Goal: Task Accomplishment & Management: Manage account settings

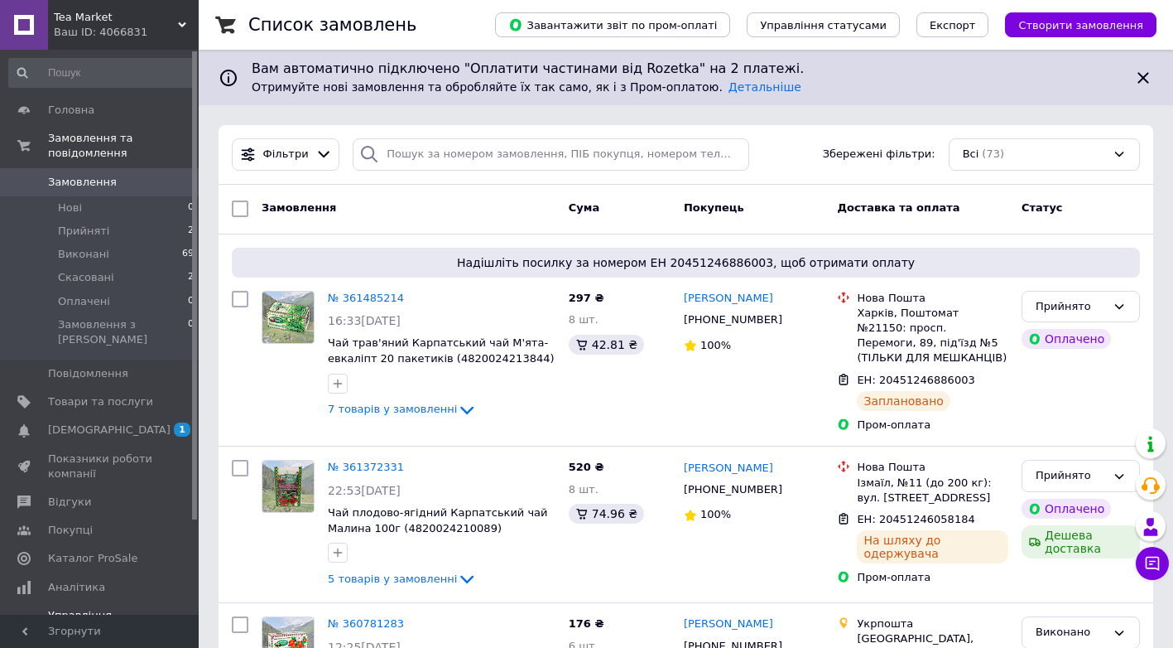
click at [92, 422] on span "[DEMOGRAPHIC_DATA]" at bounding box center [109, 429] width 123 height 15
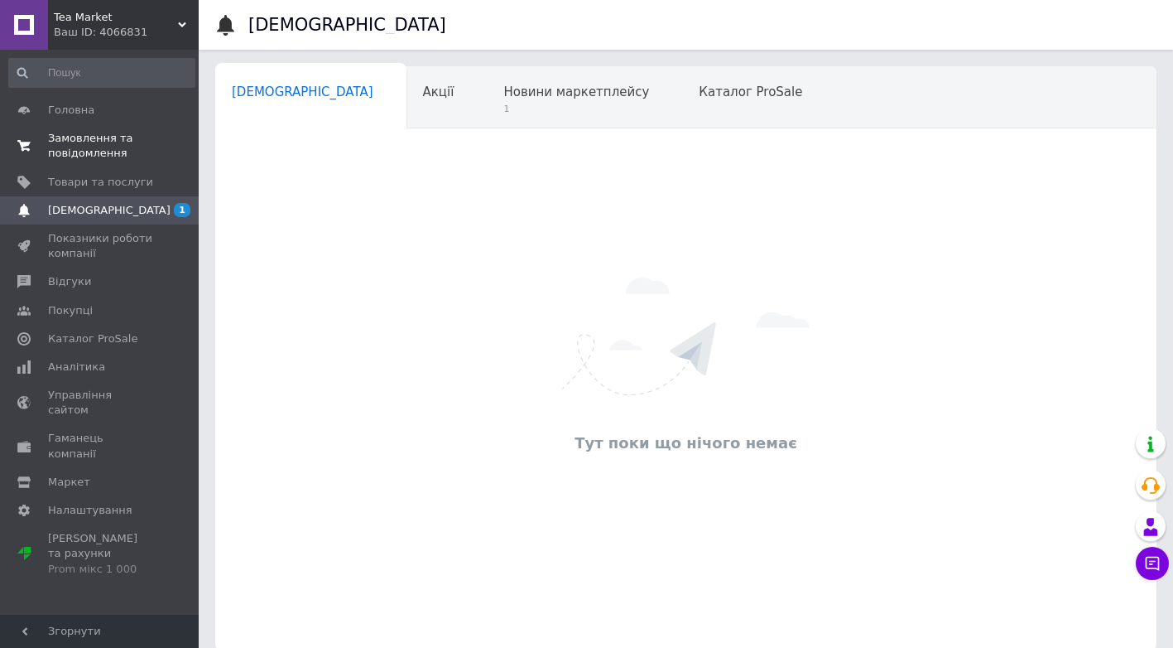
click at [89, 145] on span "Замовлення та повідомлення" at bounding box center [100, 146] width 105 height 30
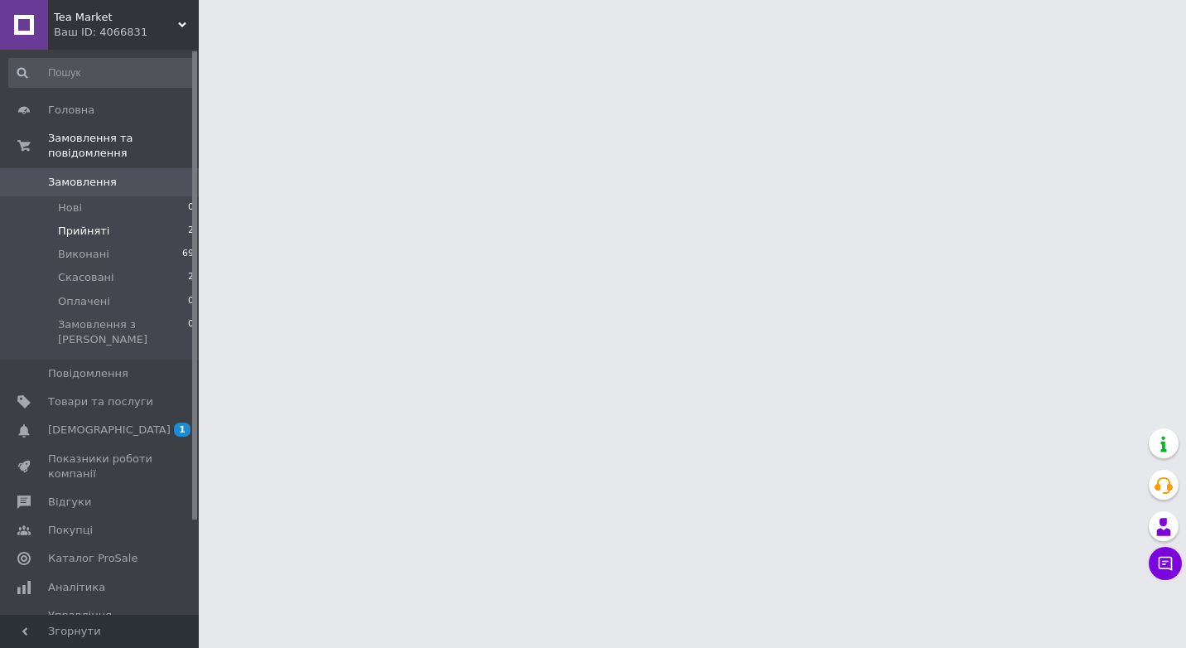
click at [94, 224] on span "Прийняті" at bounding box center [83, 231] width 51 height 15
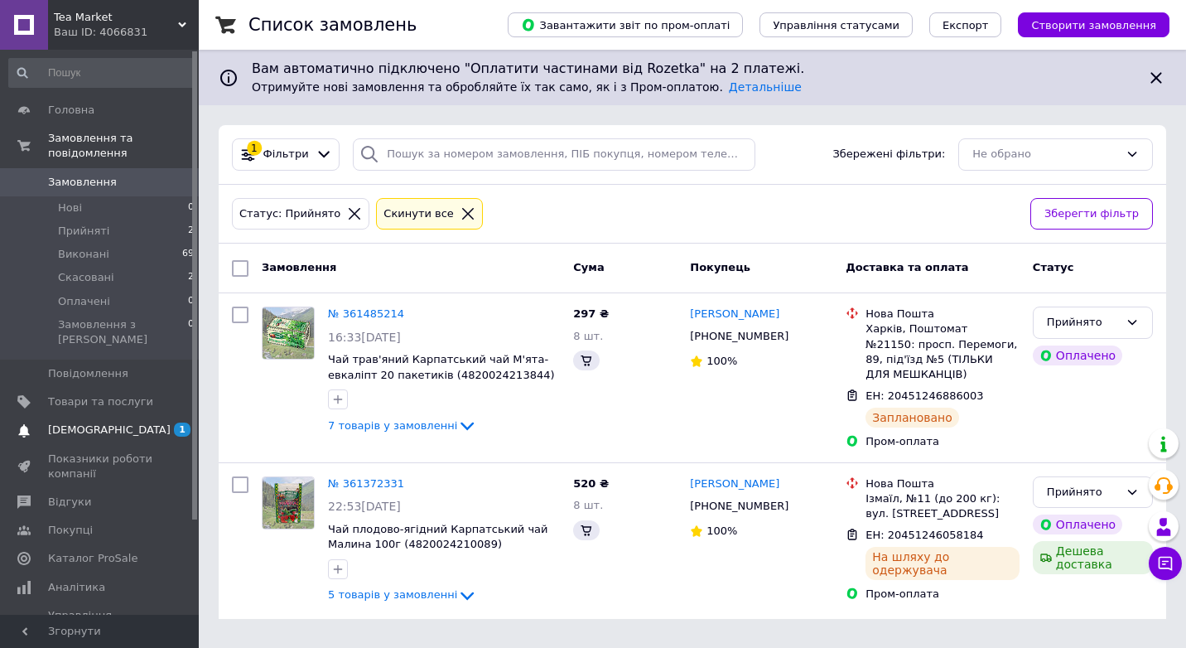
click at [93, 422] on span "[DEMOGRAPHIC_DATA]" at bounding box center [109, 429] width 123 height 15
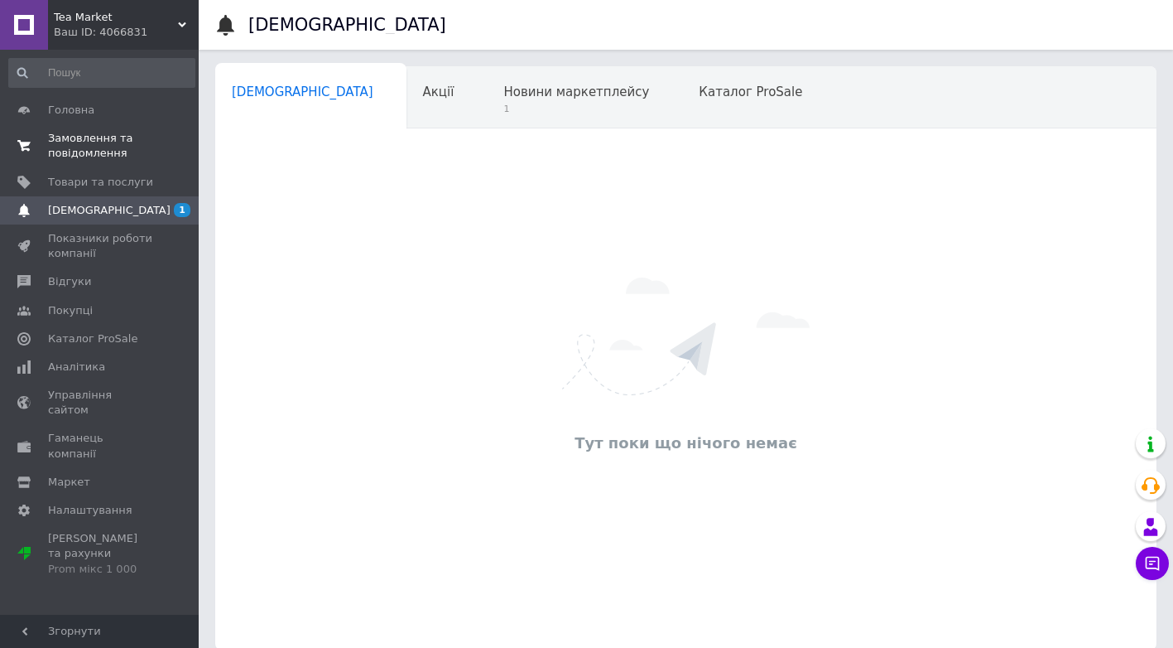
click at [101, 144] on span "Замовлення та повідомлення" at bounding box center [100, 146] width 105 height 30
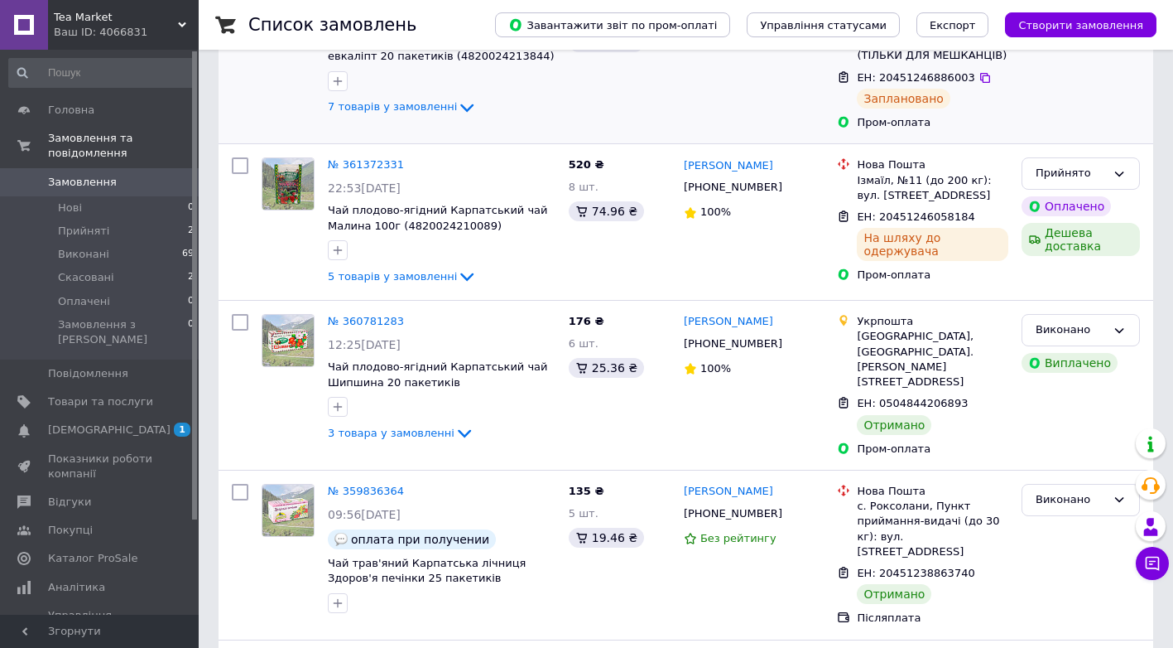
scroll to position [331, 0]
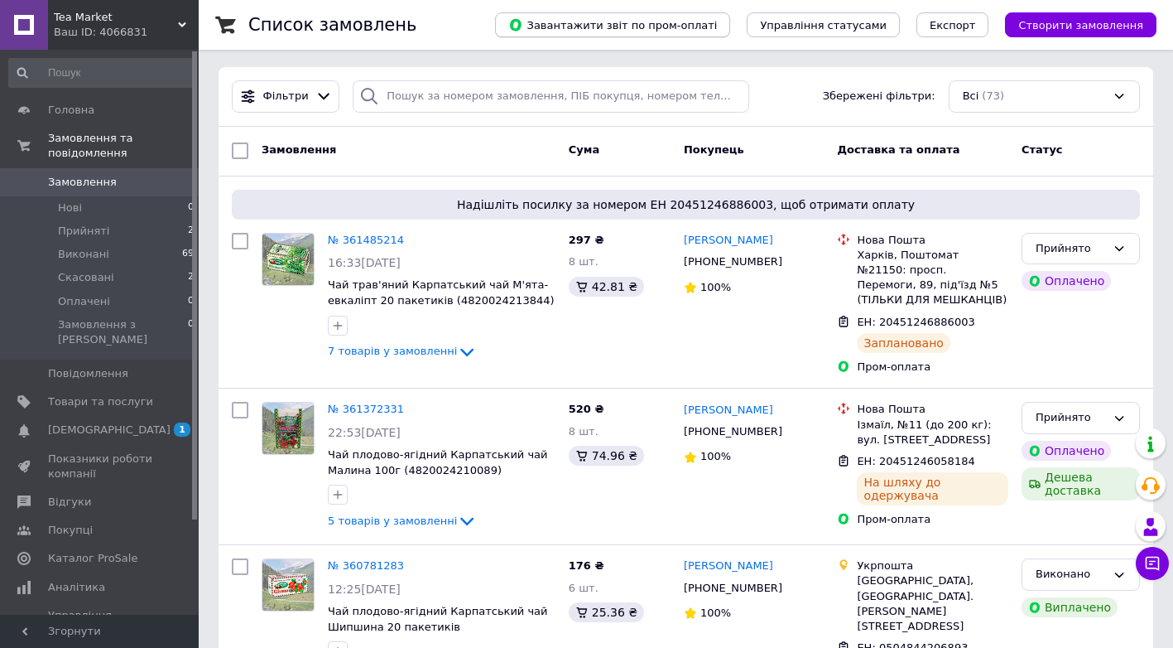
scroll to position [83, 0]
